Goal: Task Accomplishment & Management: Manage account settings

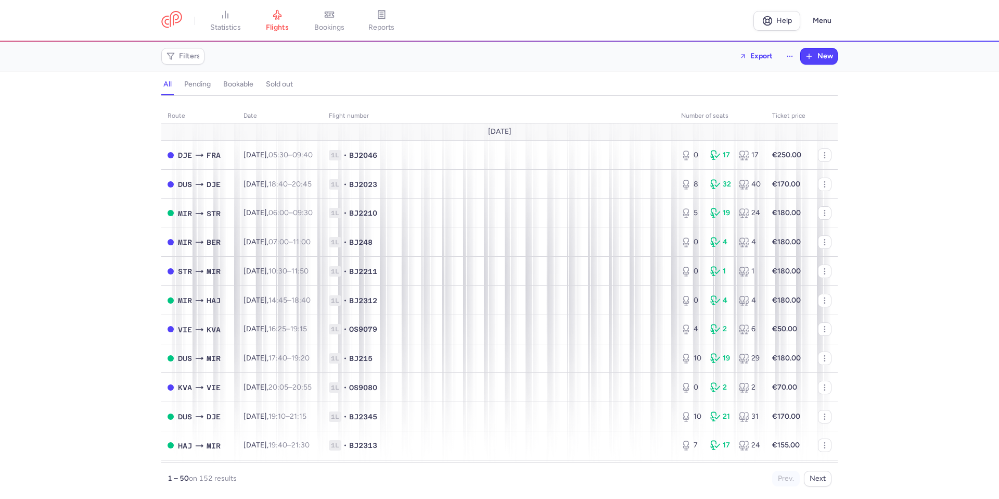
click at [509, 70] on section "Filters Export New" at bounding box center [499, 57] width 999 height 30
click at [186, 53] on span "Filters" at bounding box center [189, 56] width 21 height 8
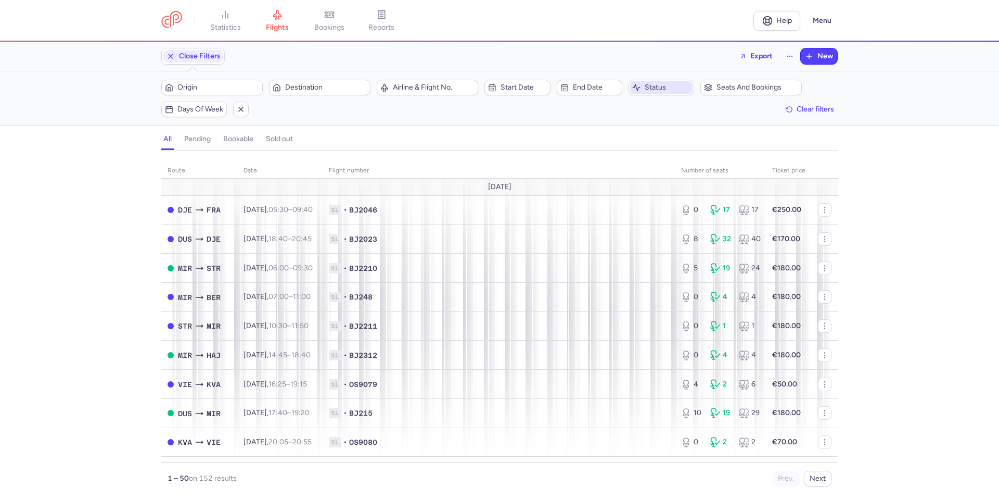
click at [651, 88] on span "Status" at bounding box center [668, 87] width 46 height 8
click at [664, 145] on li "pending" at bounding box center [681, 155] width 104 height 21
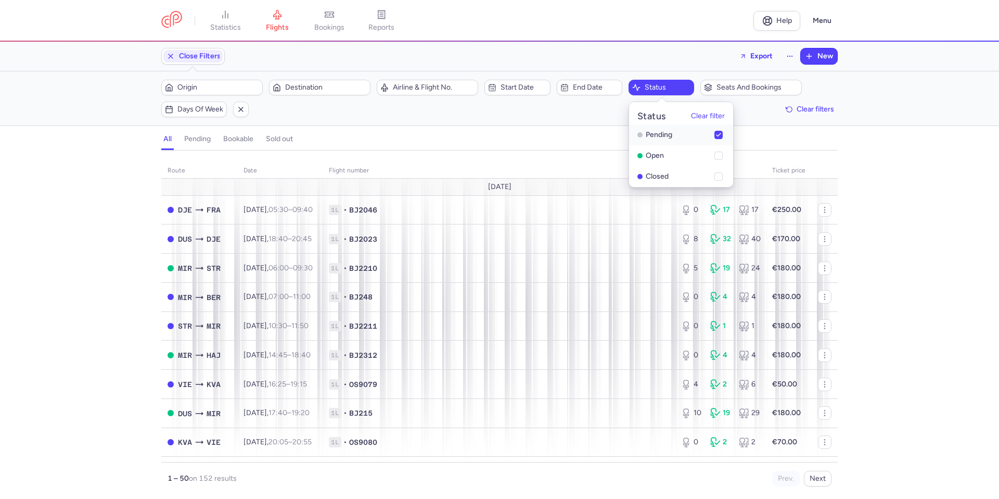
checkbox input "true"
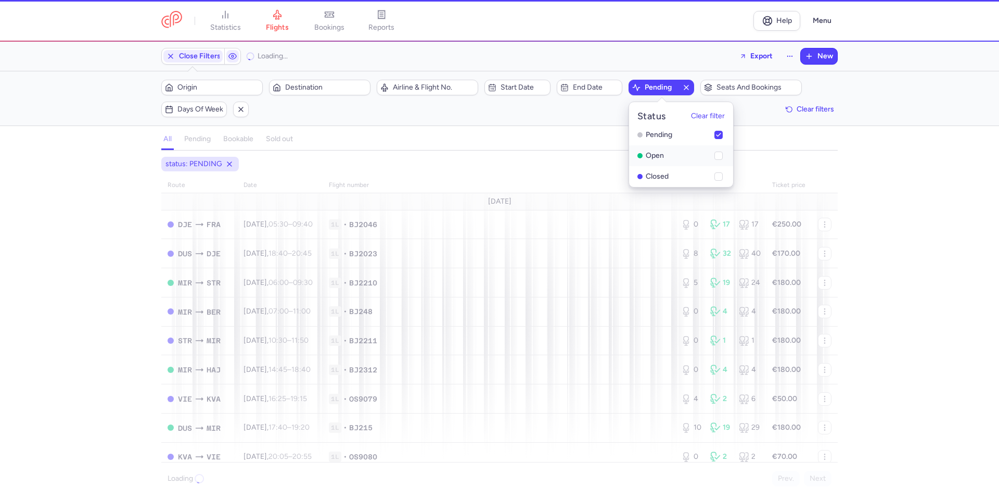
click at [656, 166] on li "open" at bounding box center [681, 176] width 104 height 21
checkbox input "true"
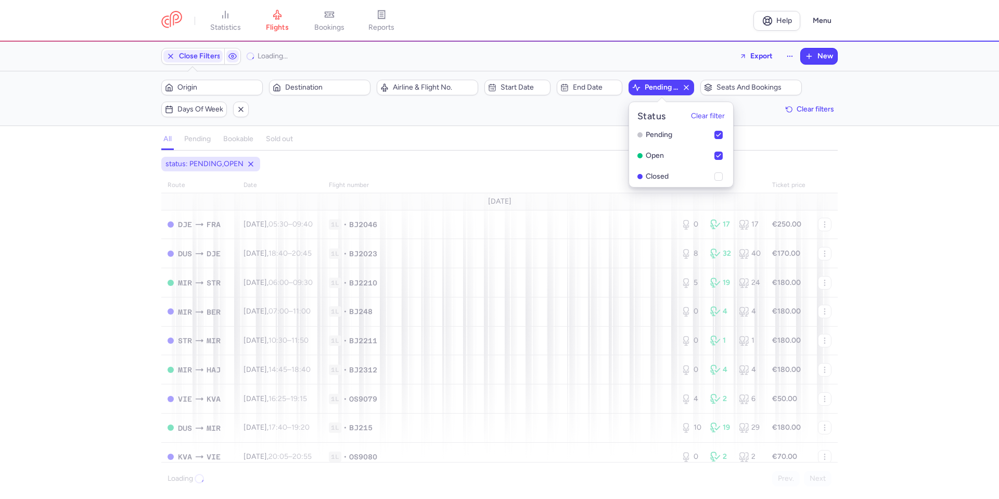
click at [899, 174] on div "status: [GEOGRAPHIC_DATA],OPEN route date Flight number number of seats Ticket …" at bounding box center [499, 328] width 999 height 342
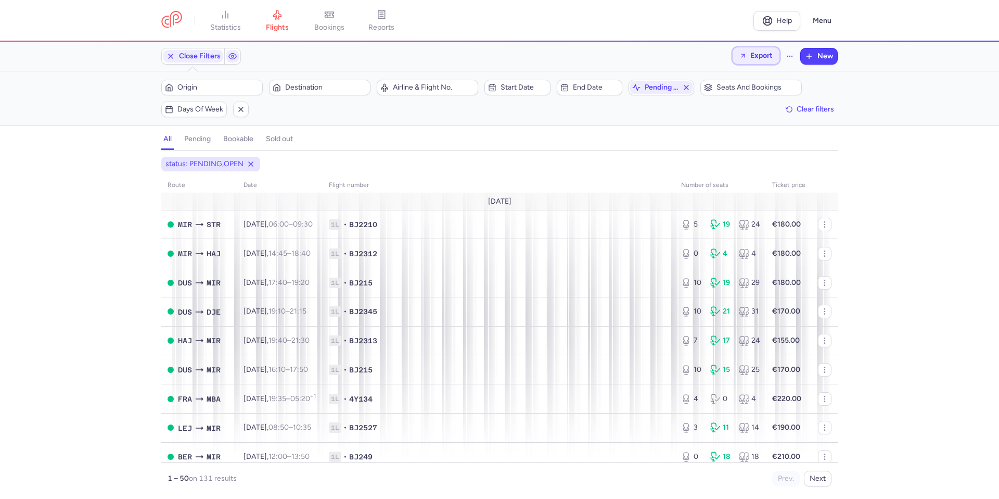
click at [761, 56] on span "Export" at bounding box center [762, 56] width 22 height 8
click at [721, 88] on p "Export flights" at bounding box center [703, 84] width 43 height 8
click at [336, 83] on span "Destination" at bounding box center [326, 87] width 82 height 8
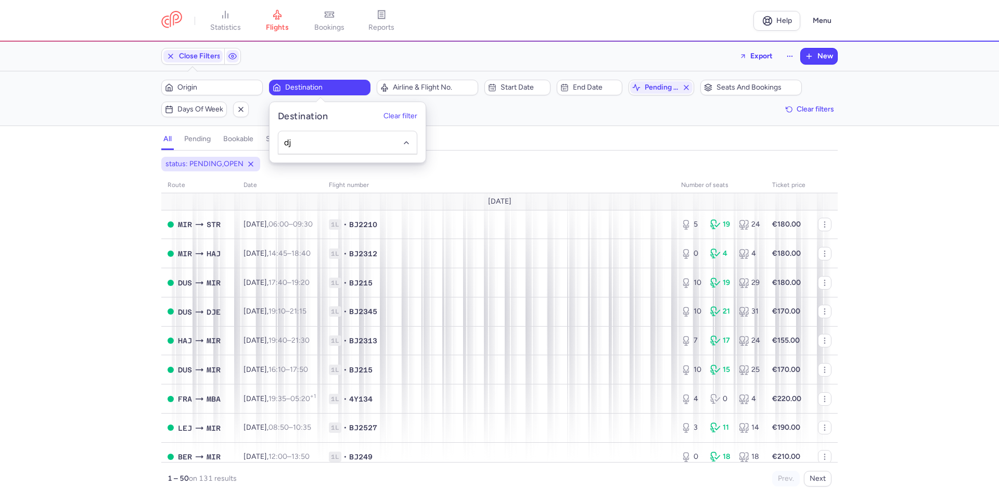
type input "dje"
click at [306, 173] on div "status: [GEOGRAPHIC_DATA],OPEN route date Flight number number of seats Ticket …" at bounding box center [499, 321] width 677 height 329
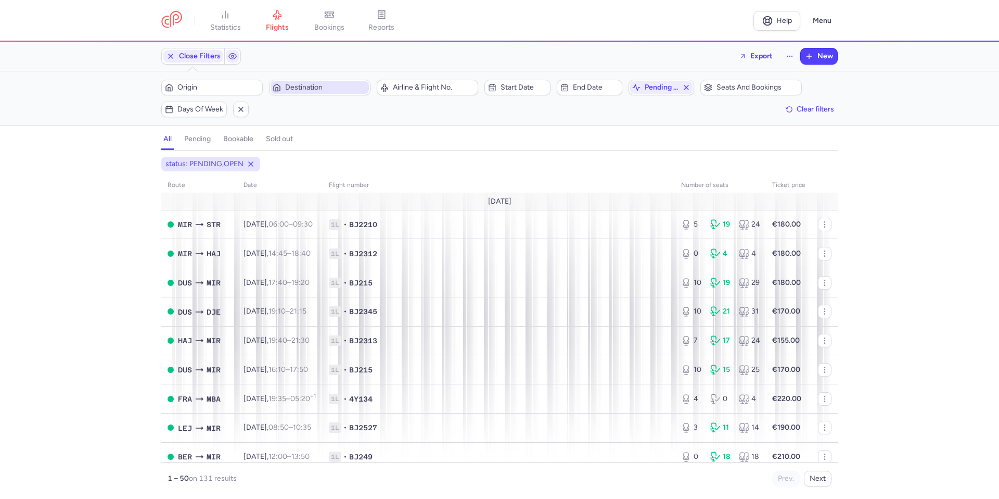
click at [294, 90] on span "Destination" at bounding box center [326, 87] width 82 height 8
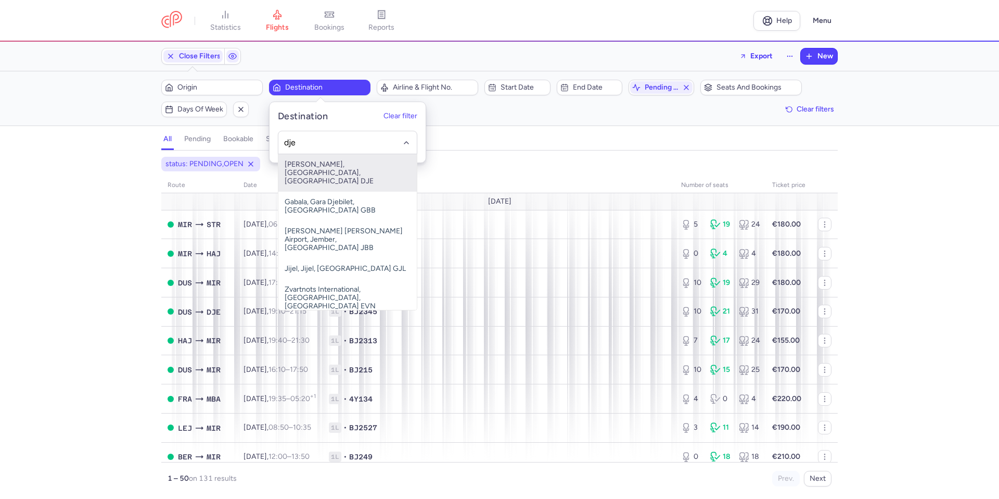
click at [337, 163] on span "[PERSON_NAME], [GEOGRAPHIC_DATA], [GEOGRAPHIC_DATA] DJE" at bounding box center [347, 172] width 138 height 37
type input "dje"
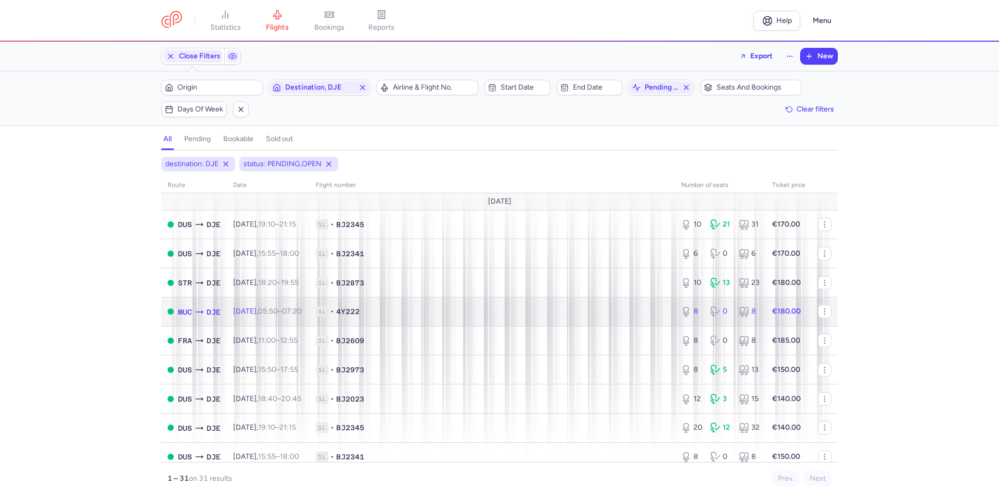
click at [281, 317] on td "[DATE] 05:50 – 07:20 +0" at bounding box center [268, 311] width 83 height 29
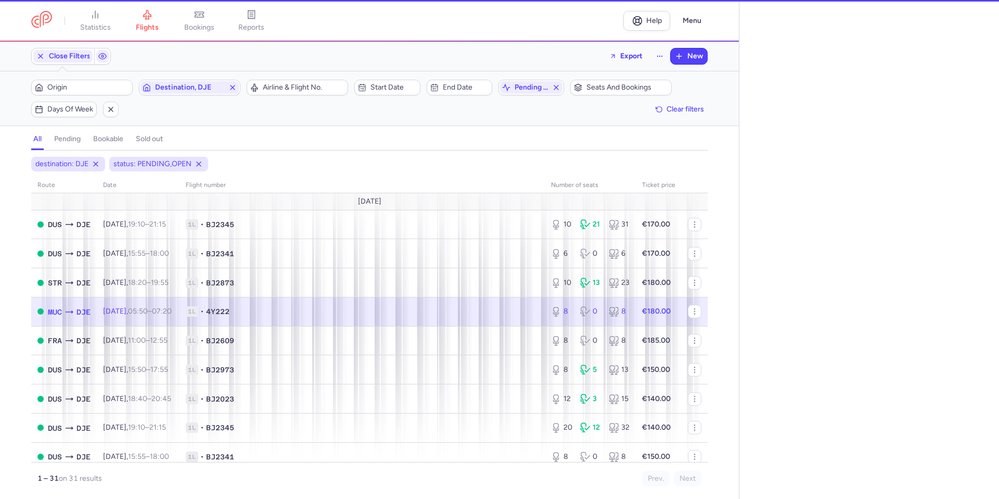
select select "days"
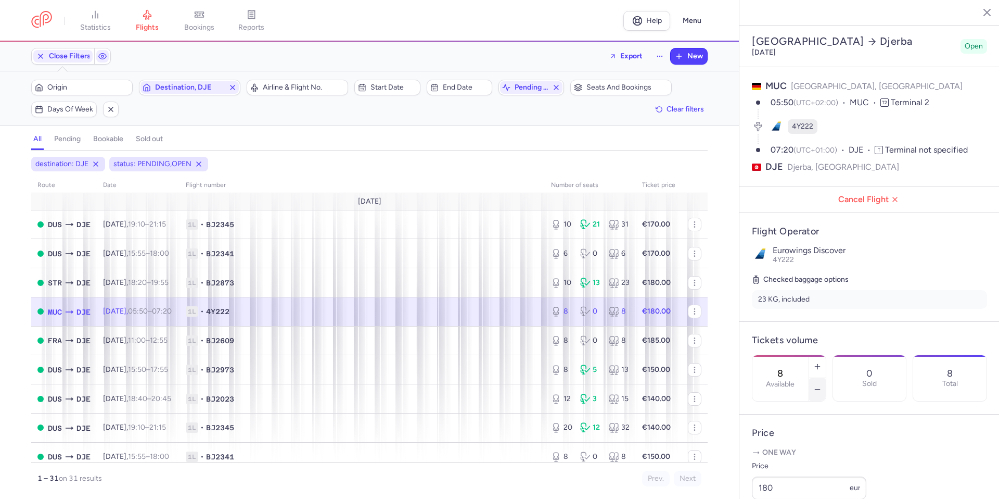
click at [822, 385] on icon "button" at bounding box center [818, 389] width 8 height 8
click at [777, 481] on span "Save changes" at bounding box center [787, 478] width 52 height 9
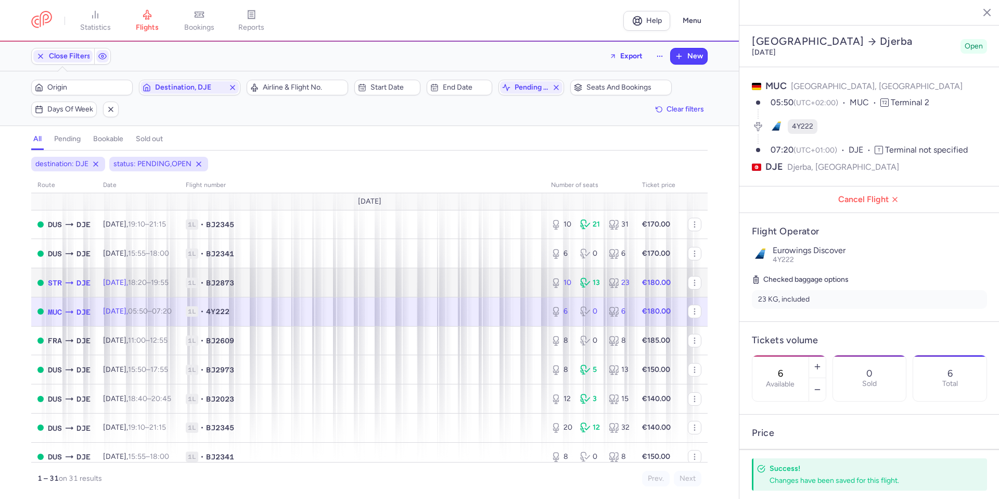
click at [498, 285] on span "1L • BJ2873" at bounding box center [362, 282] width 353 height 10
type input "10"
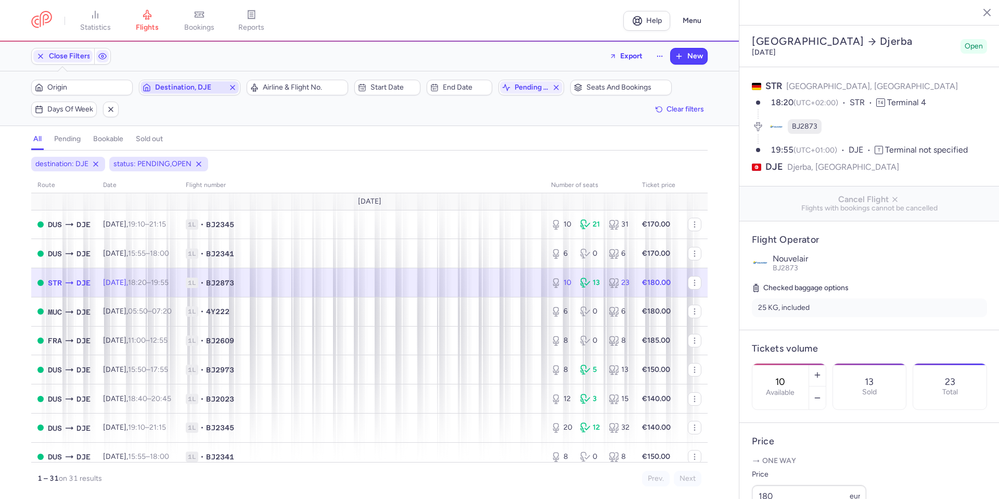
click at [232, 86] on line "button" at bounding box center [233, 87] width 4 height 4
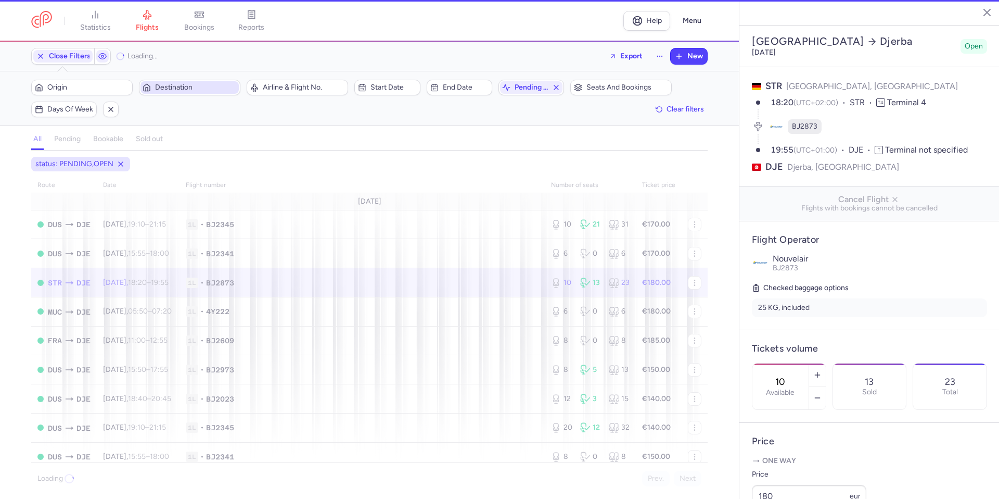
click at [221, 86] on span "Destination" at bounding box center [196, 87] width 82 height 8
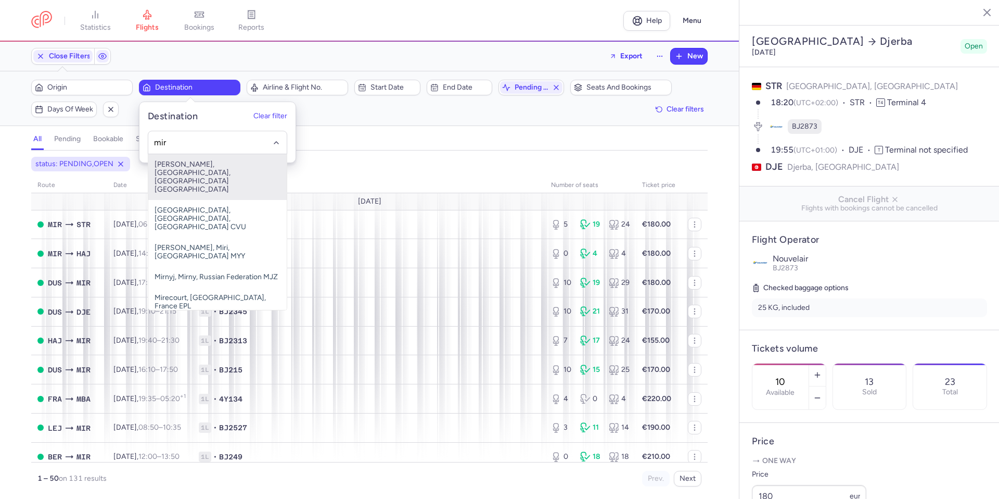
type input "mir"
